Goal: Task Accomplishment & Management: Use online tool/utility

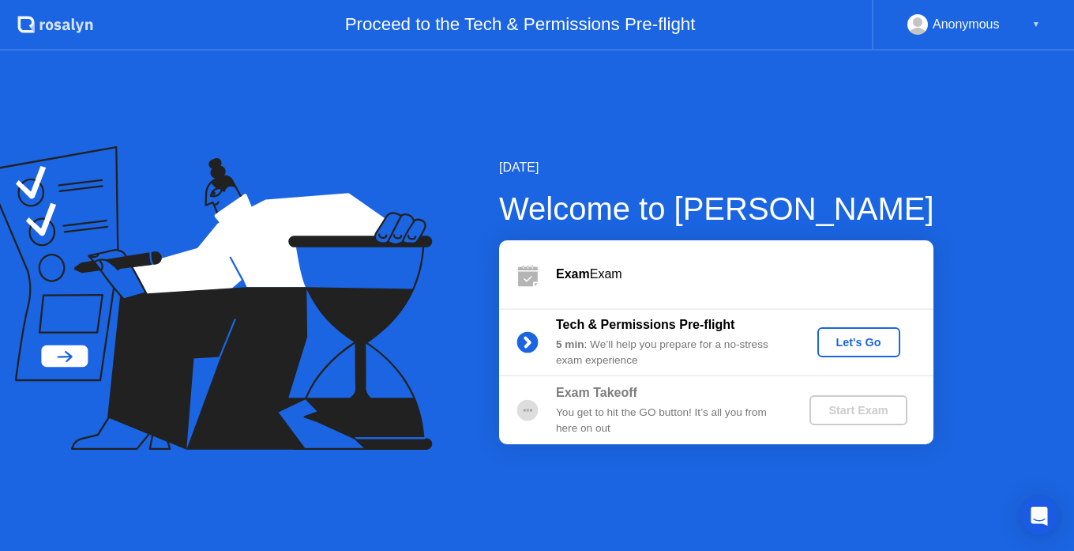
click at [870, 336] on div "Let's Go" at bounding box center [859, 342] width 70 height 13
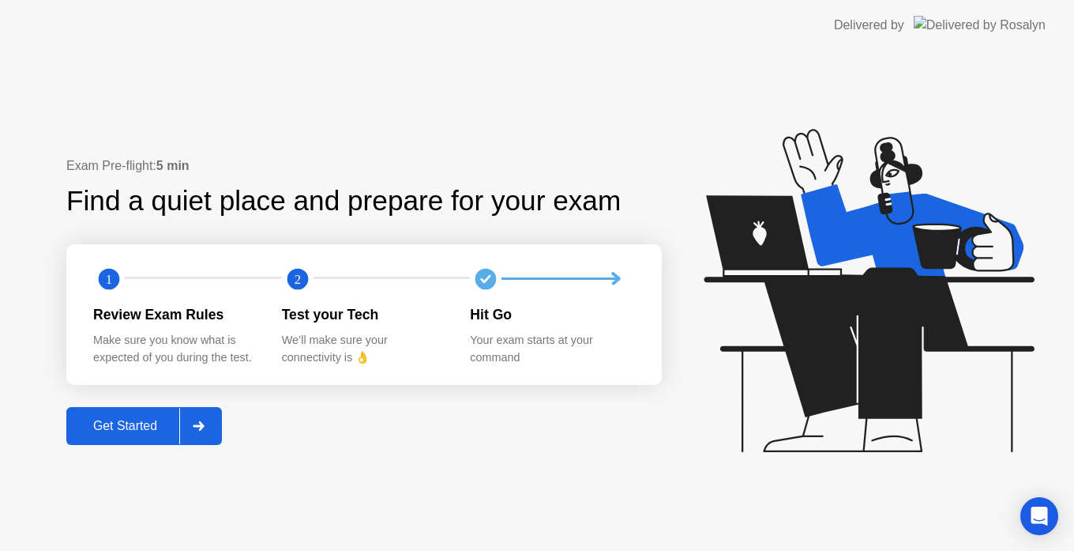
click at [203, 423] on icon at bounding box center [198, 425] width 11 height 9
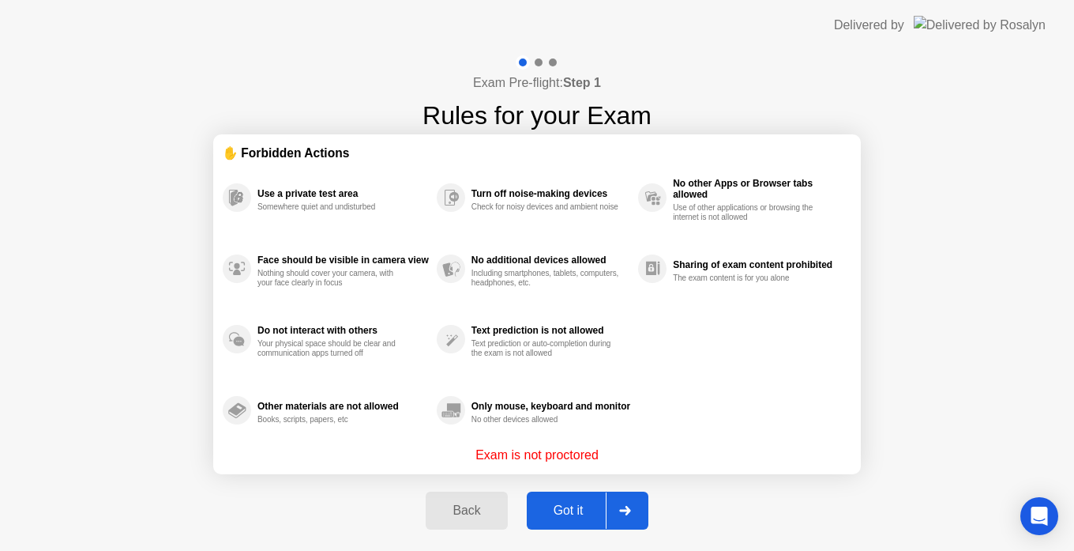
click at [577, 511] on div "Got it" at bounding box center [569, 510] width 74 height 14
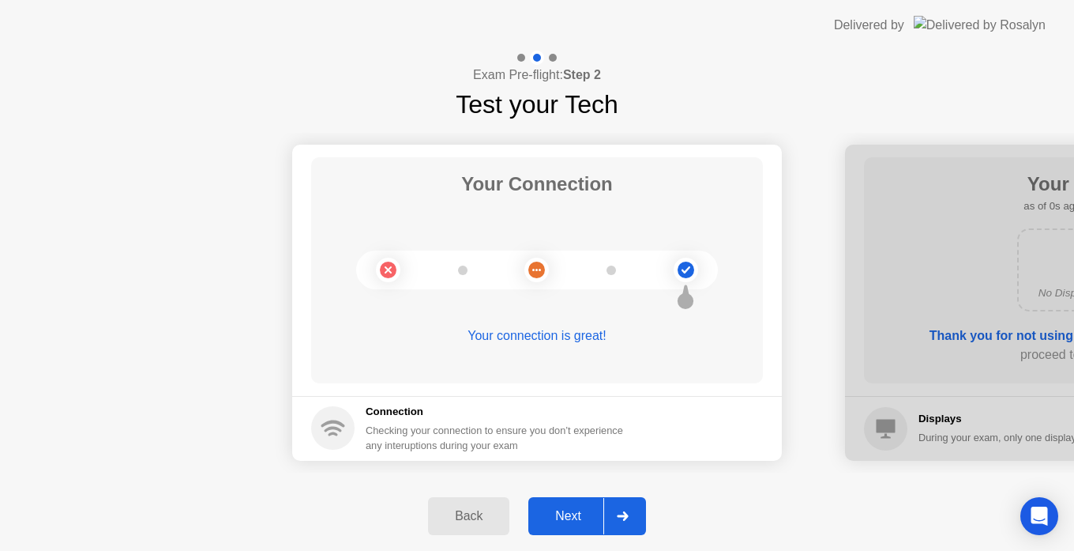
click at [574, 514] on div "Next" at bounding box center [568, 516] width 70 height 14
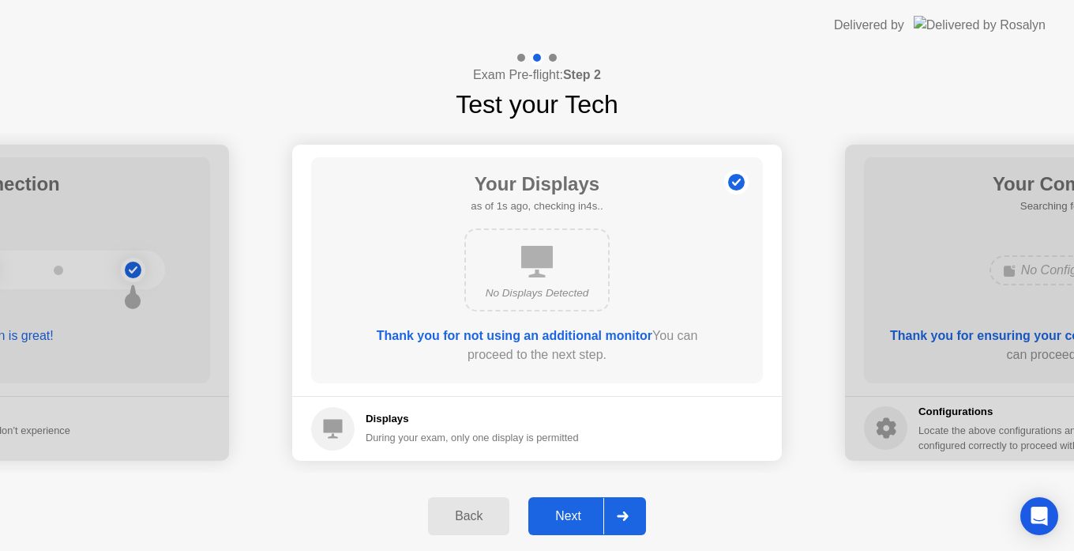
click at [574, 514] on div "Next" at bounding box center [568, 516] width 70 height 14
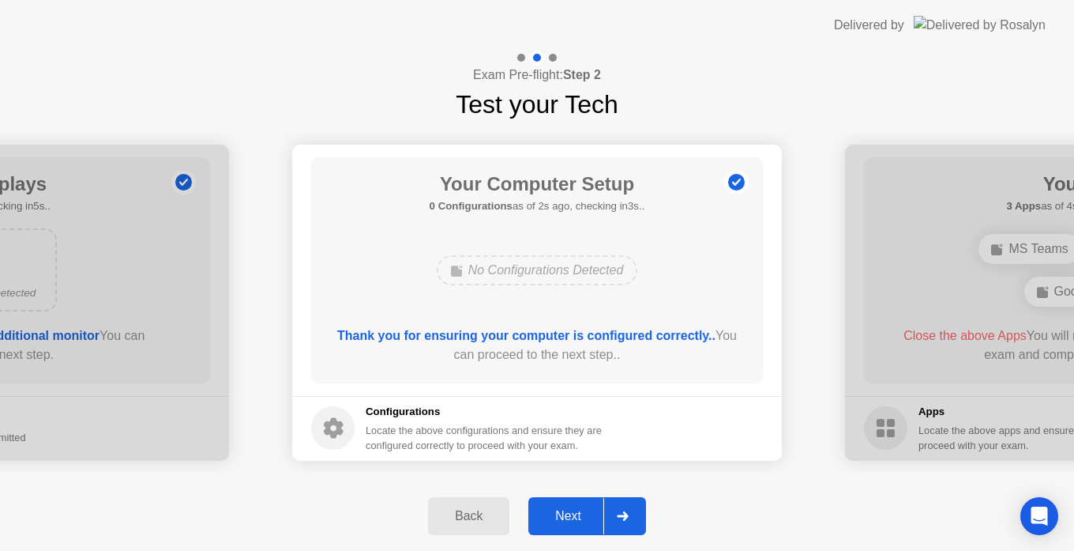
click at [615, 506] on div at bounding box center [623, 516] width 38 height 36
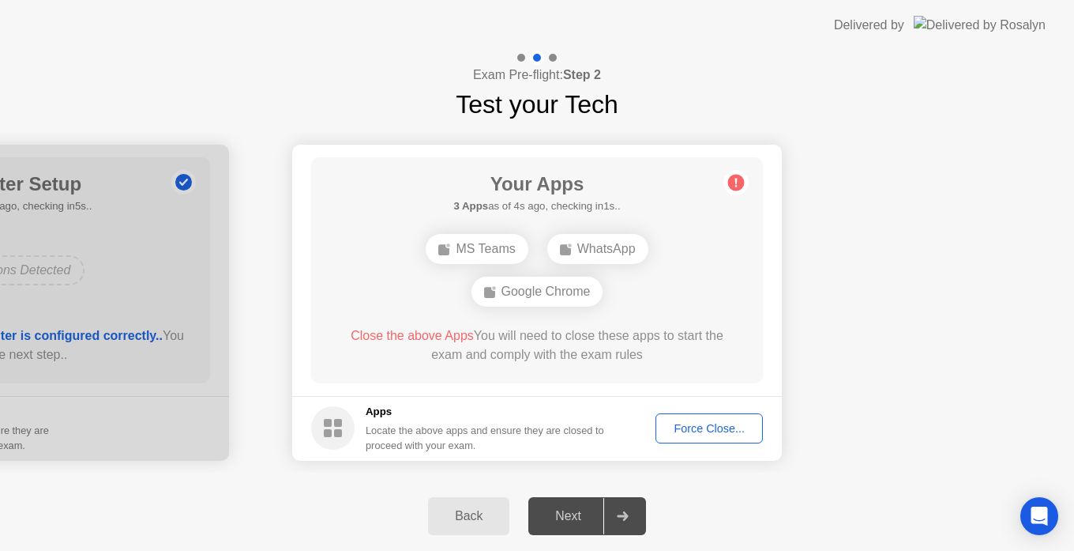
click at [698, 423] on div "Force Close..." at bounding box center [709, 428] width 96 height 13
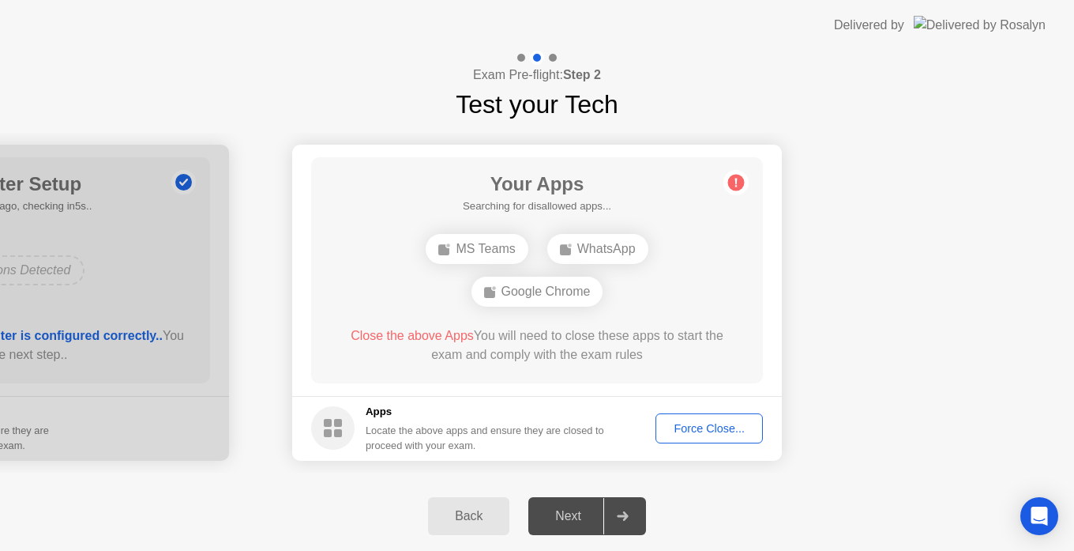
click at [719, 429] on div "Force Close..." at bounding box center [709, 428] width 96 height 13
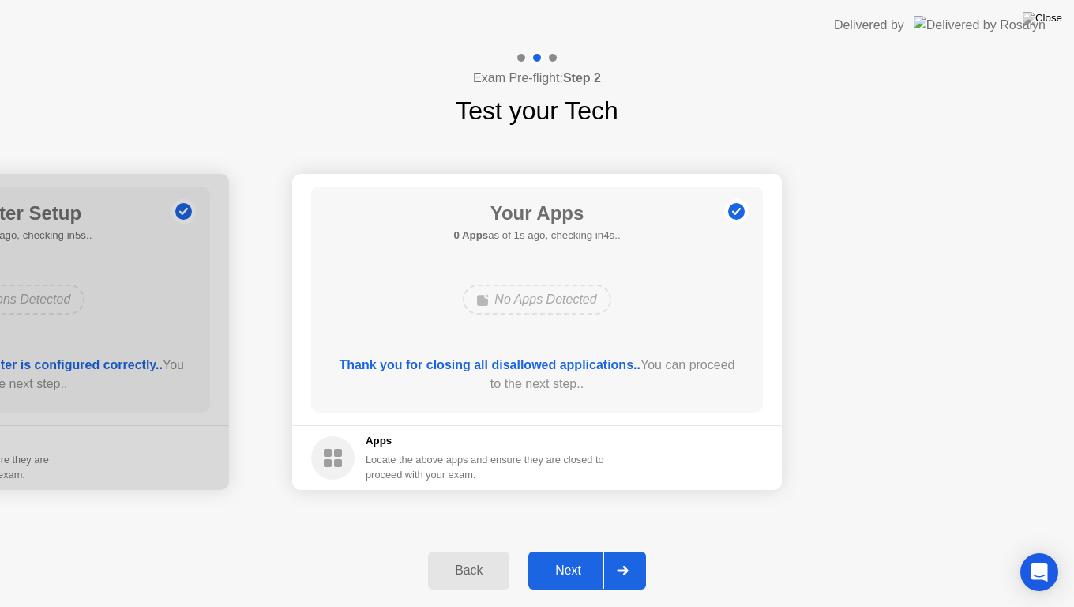
click at [559, 550] on div "Next" at bounding box center [568, 570] width 70 height 14
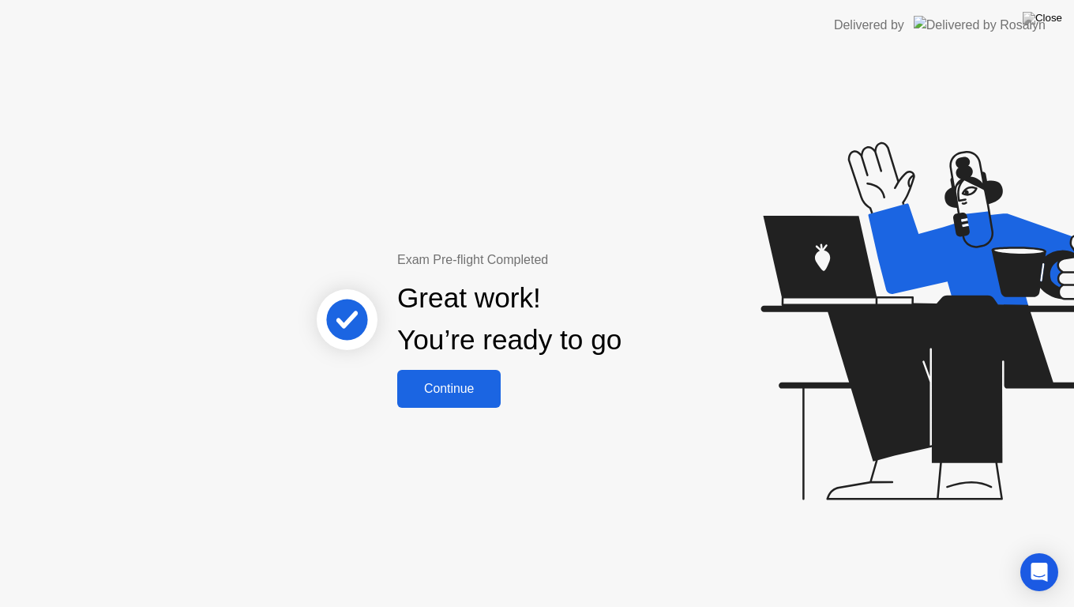
click at [494, 400] on button "Continue" at bounding box center [448, 389] width 103 height 38
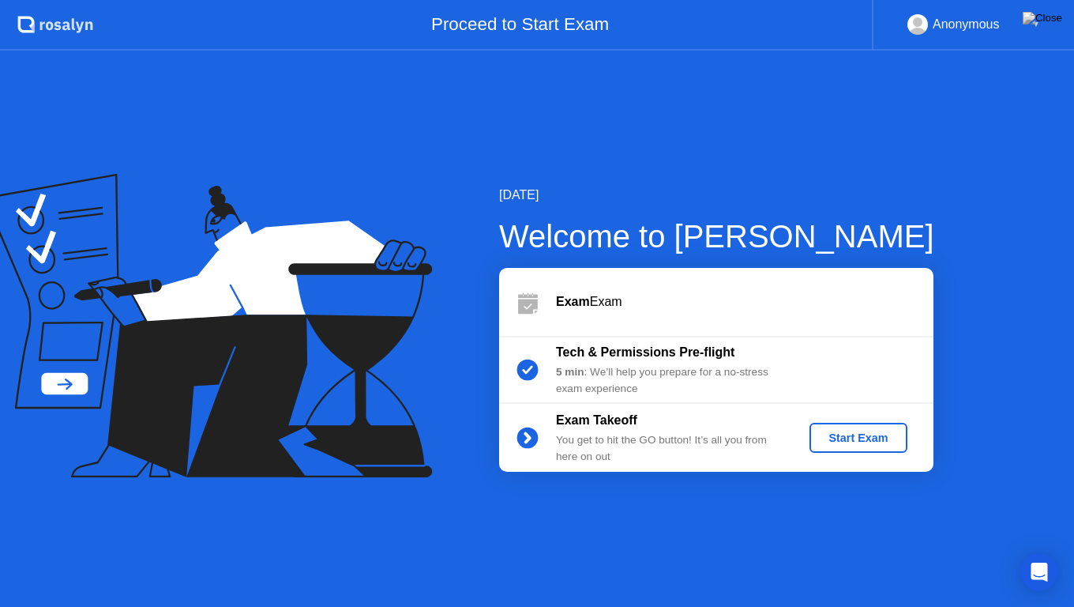
click at [839, 437] on div "Start Exam" at bounding box center [858, 437] width 85 height 13
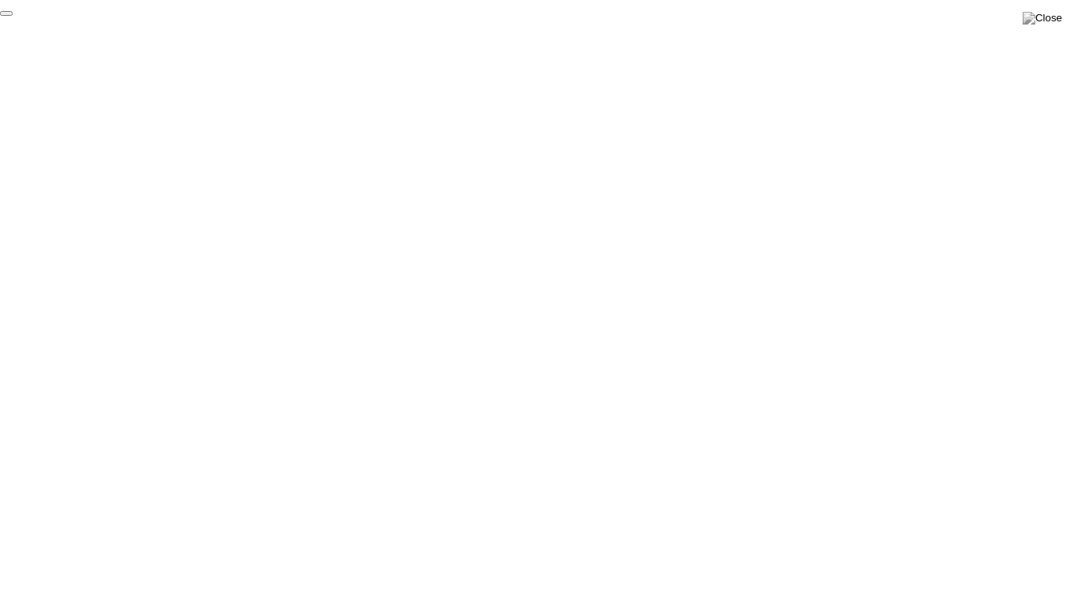
click div "End Proctoring Session"
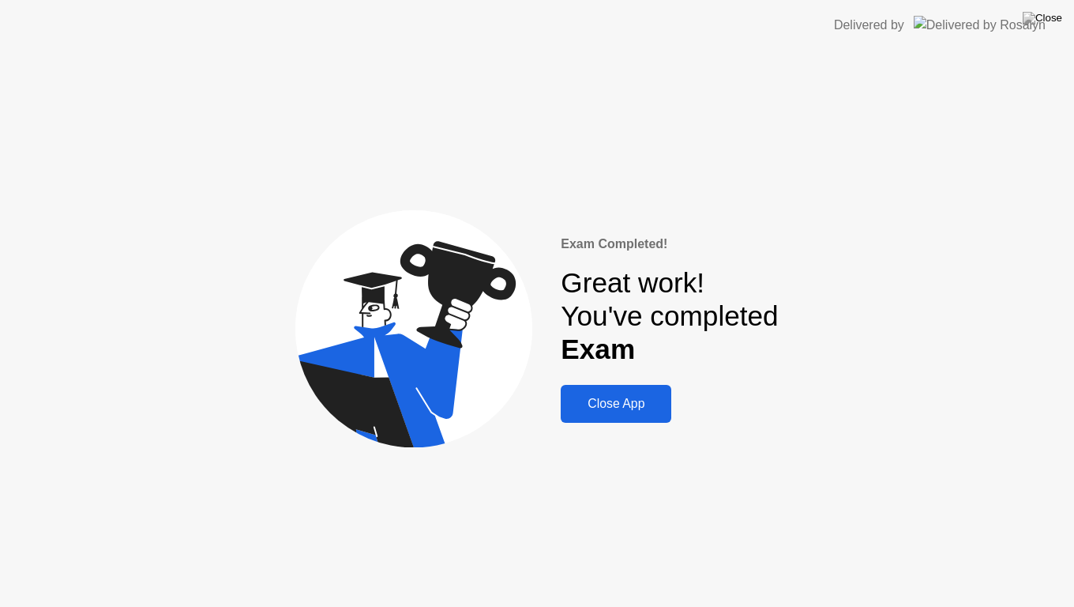
click at [609, 399] on div "Close App" at bounding box center [616, 404] width 101 height 14
